Goal: Information Seeking & Learning: Learn about a topic

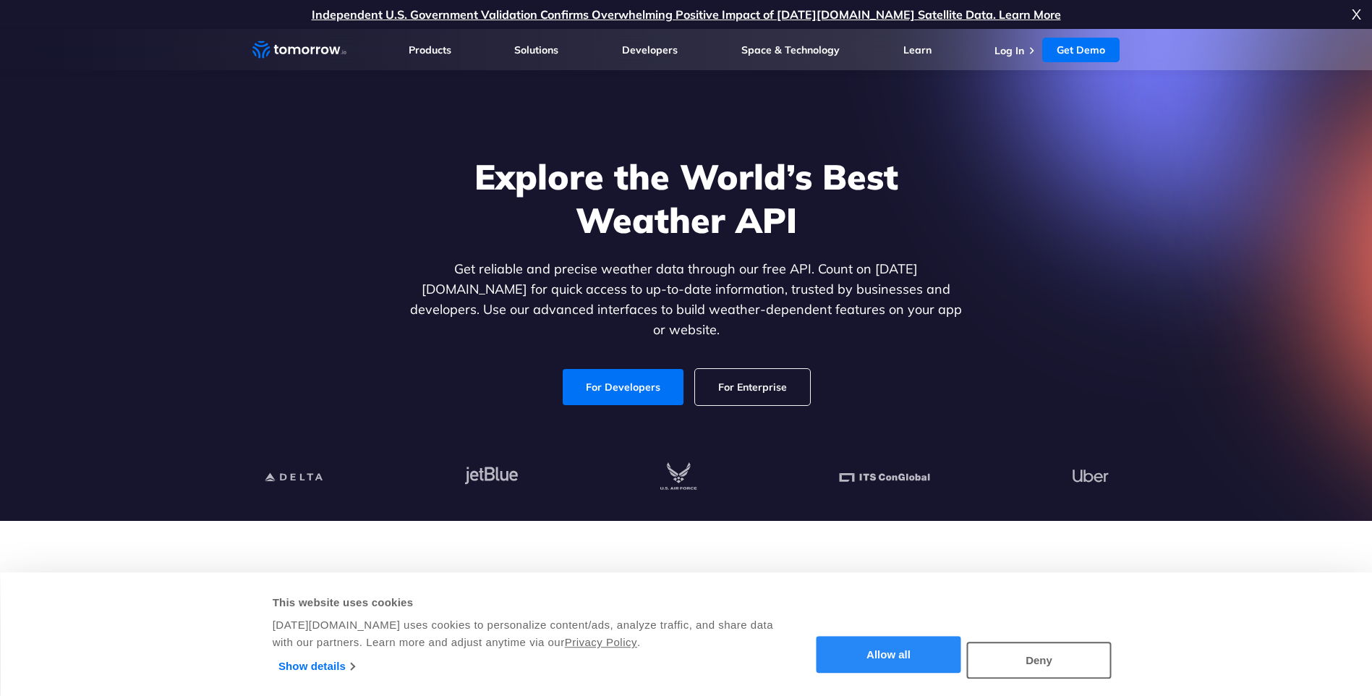
click at [905, 637] on button "Allow all" at bounding box center [888, 654] width 145 height 37
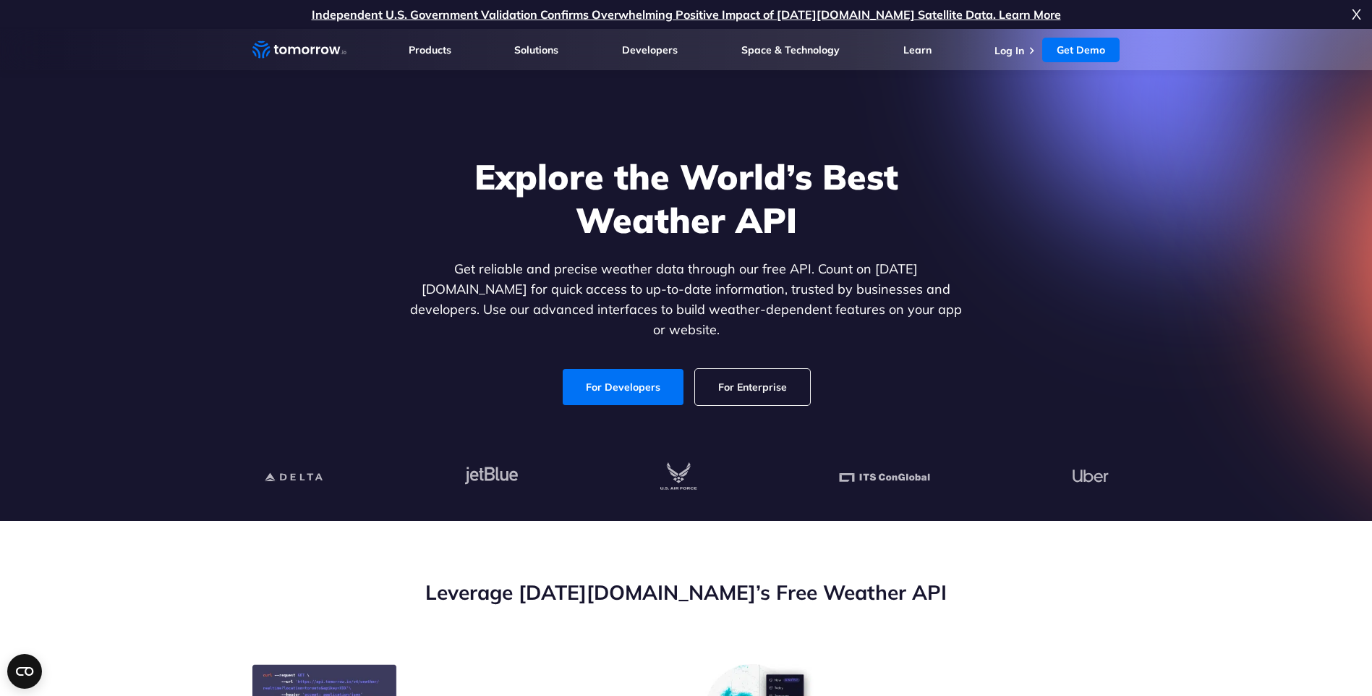
click at [770, 377] on link "For Enterprise" at bounding box center [752, 387] width 115 height 36
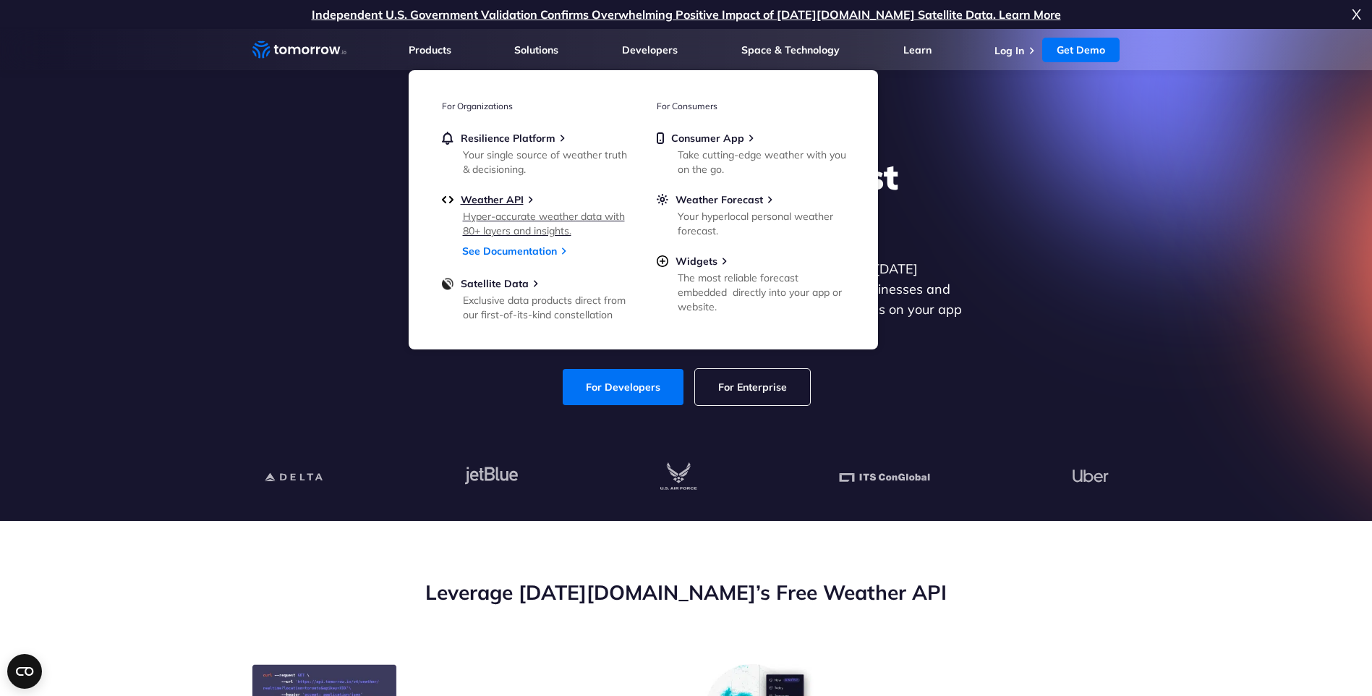
click at [511, 215] on div "Hyper-accurate weather data with 80+ layers and insights." at bounding box center [547, 223] width 168 height 29
